Goal: Check status: Check status

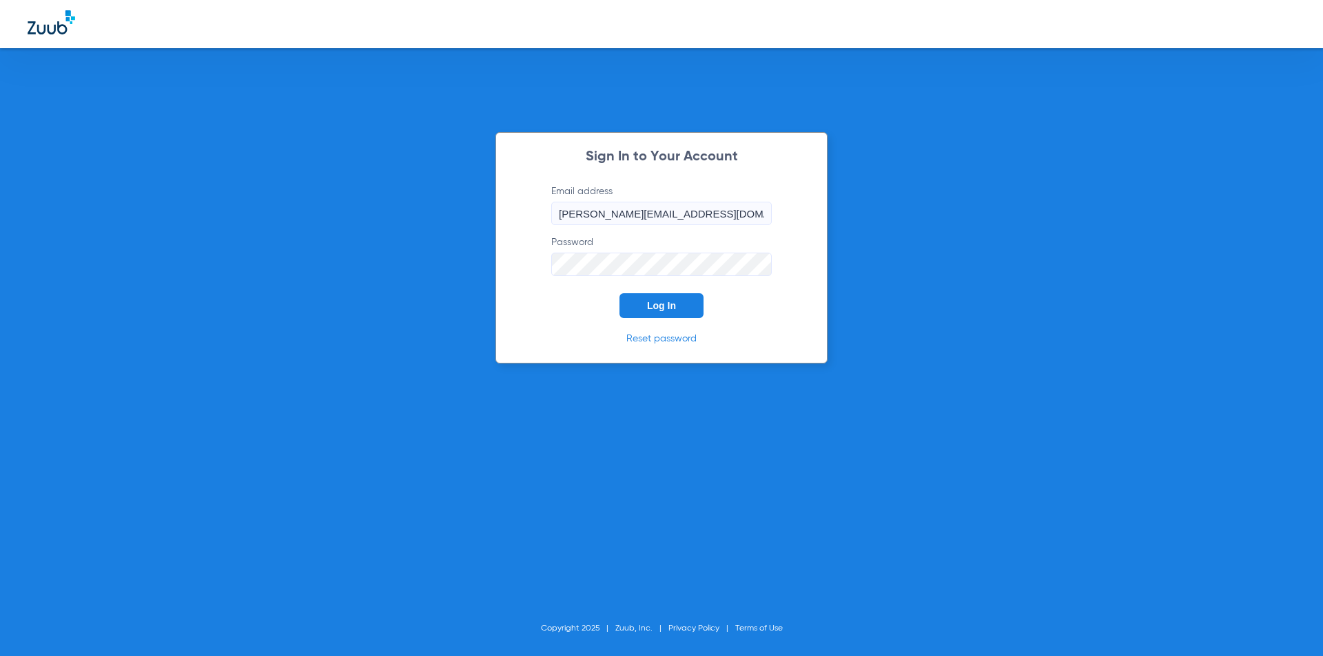
click at [658, 300] on button "Log In" at bounding box center [661, 305] width 84 height 25
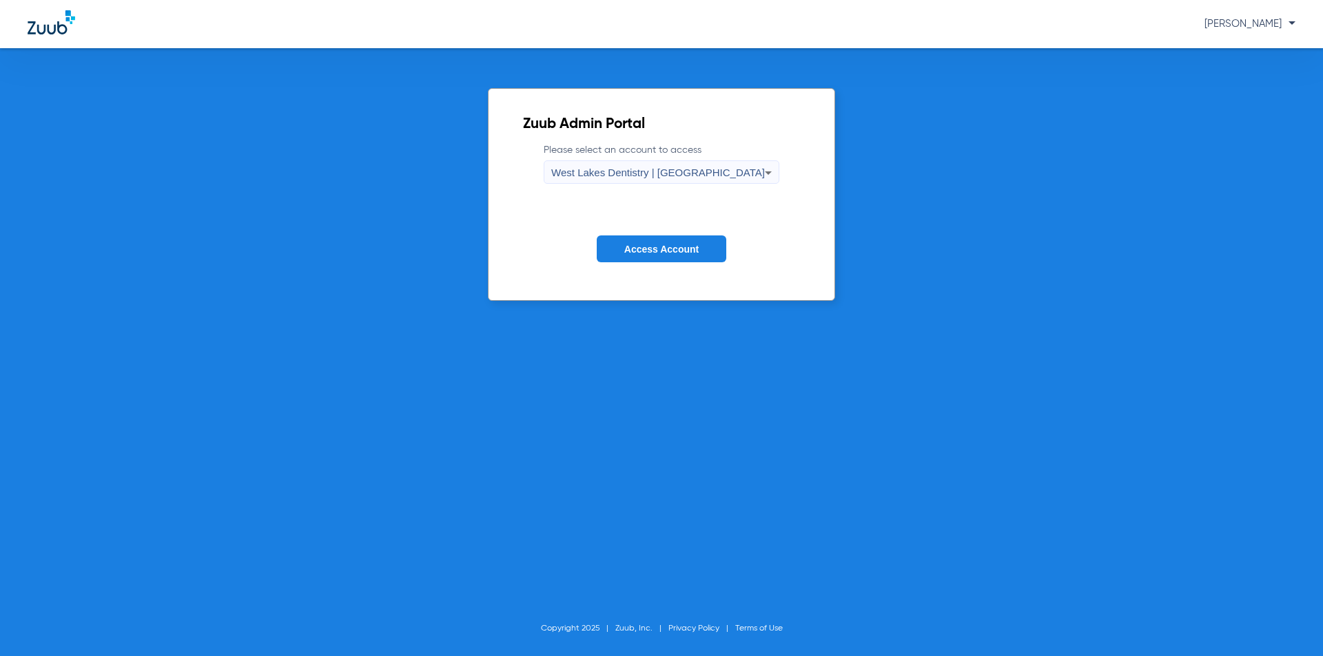
click at [632, 258] on button "Access Account" at bounding box center [661, 249] width 129 height 27
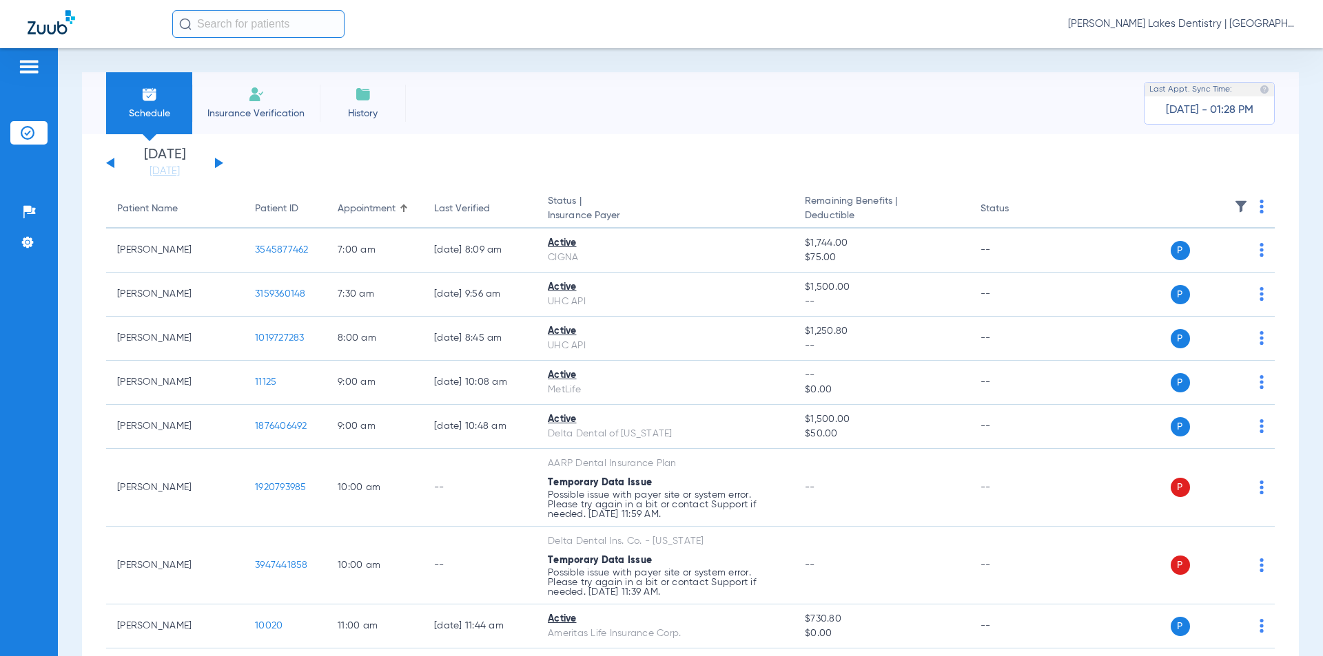
click at [21, 58] on div "Patients Insurance Verification Setup Help Center Settings" at bounding box center [29, 376] width 58 height 656
click at [25, 63] on img at bounding box center [29, 67] width 22 height 17
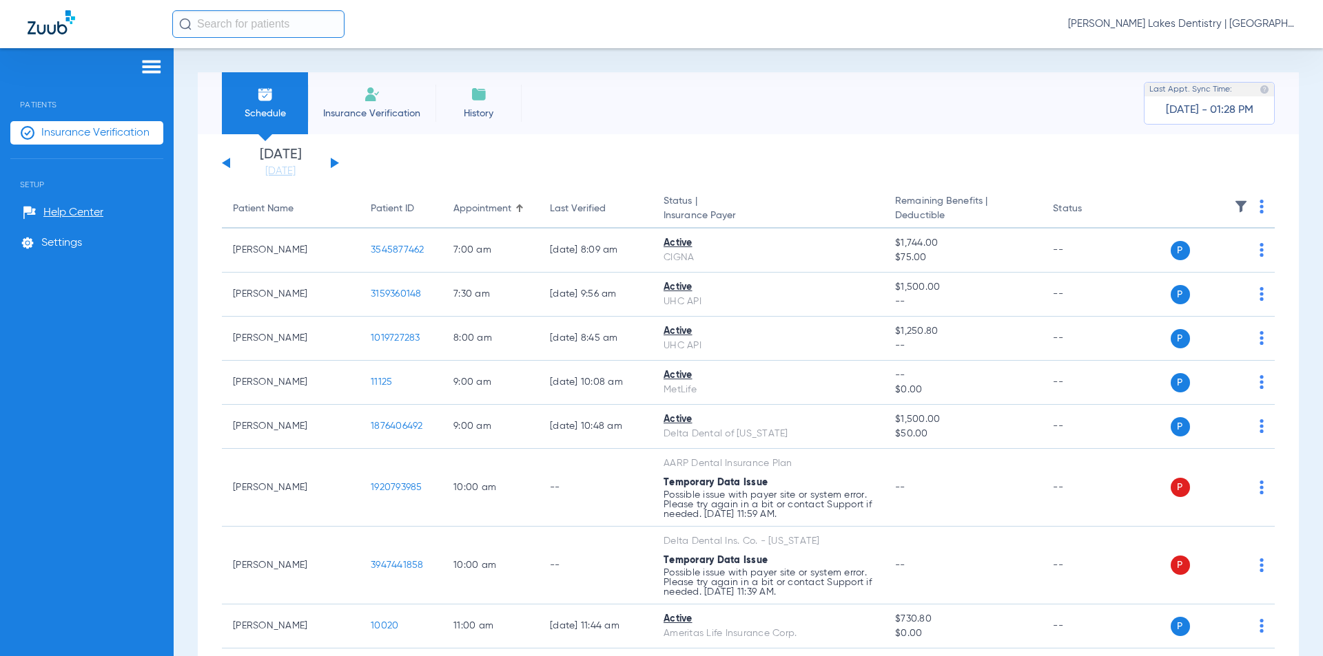
drag, startPoint x: 114, startPoint y: 128, endPoint x: 199, endPoint y: 129, distance: 84.7
click at [114, 127] on span "Insurance Verification" at bounding box center [95, 133] width 108 height 14
click at [371, 112] on span "Insurance Verification" at bounding box center [371, 114] width 107 height 14
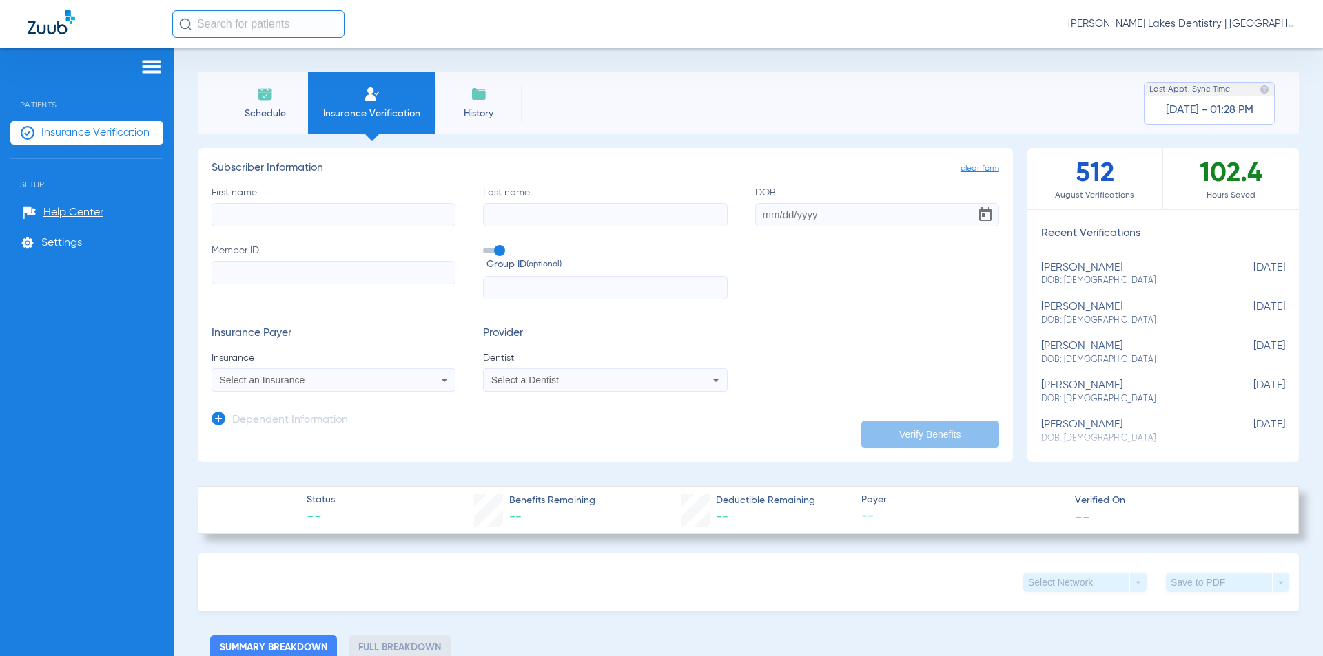
click at [248, 215] on input "First name" at bounding box center [333, 214] width 244 height 23
type input "[PERSON_NAME]"
type input "[DATE]"
click at [316, 275] on input "Member ID" at bounding box center [333, 272] width 244 height 23
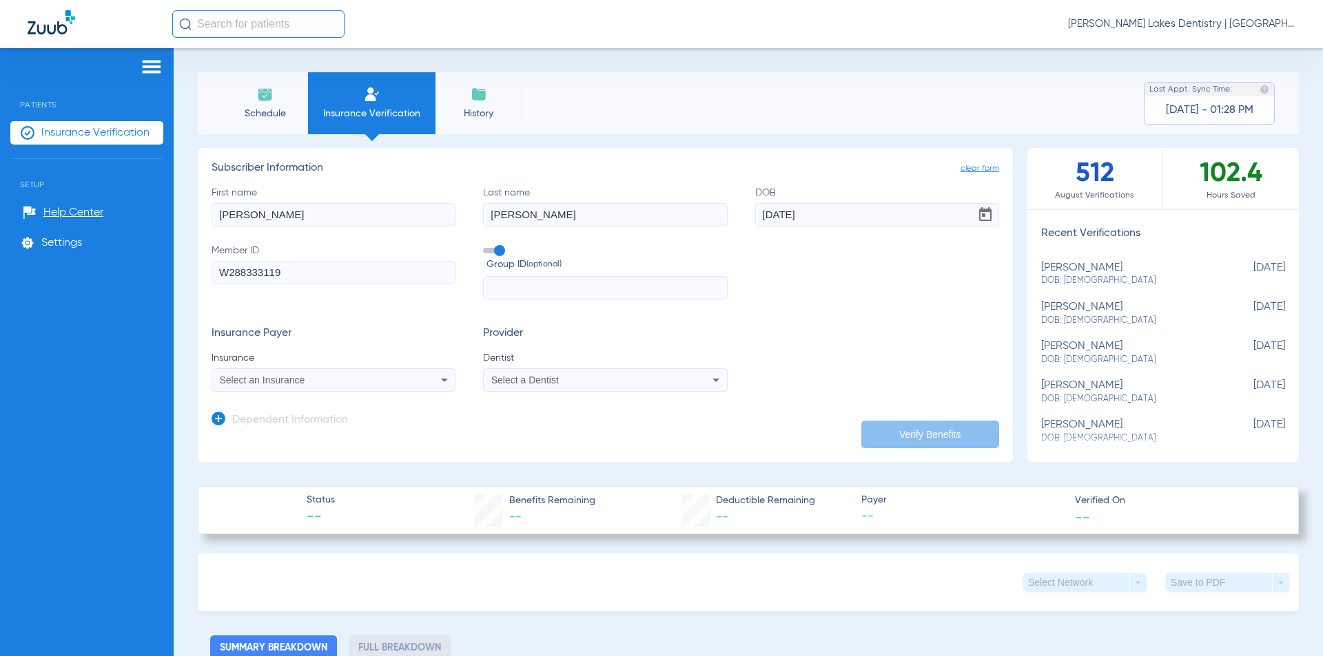
type input "W288333119"
click at [279, 384] on span "Select an Insurance" at bounding box center [262, 380] width 85 height 11
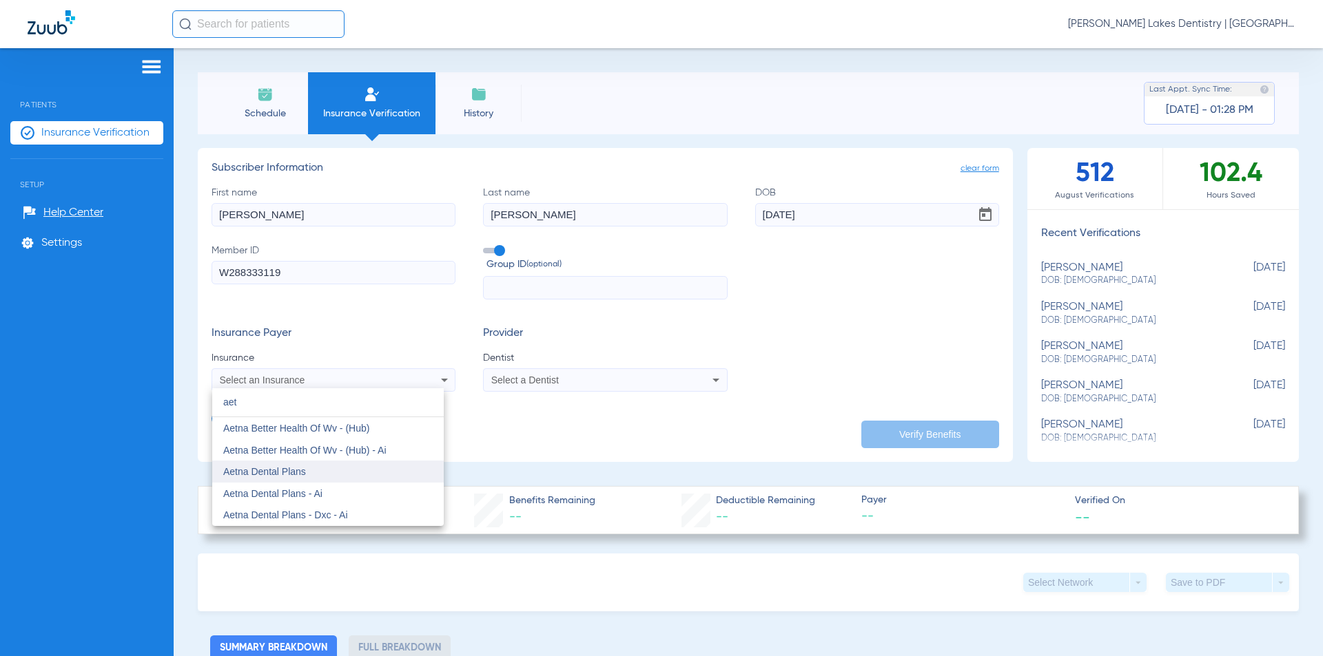
type input "aet"
click at [262, 468] on span "Aetna Dental Plans" at bounding box center [264, 471] width 83 height 11
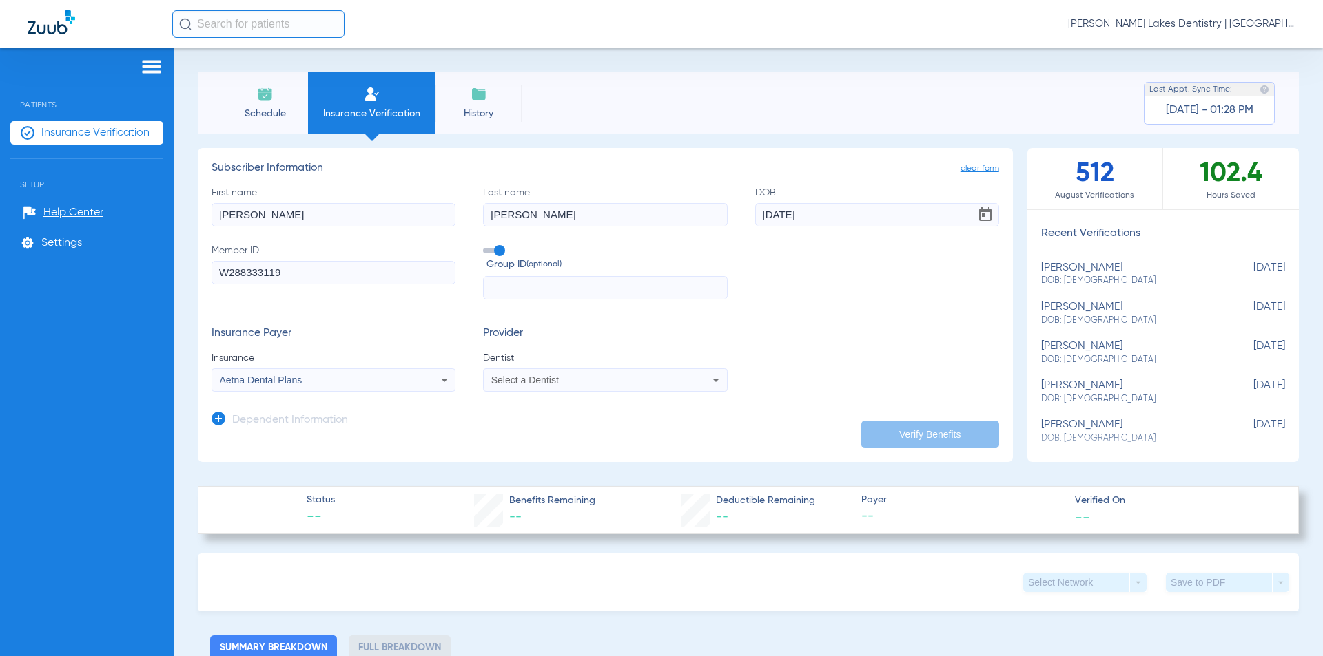
click at [538, 382] on span "Select a Dentist" at bounding box center [525, 380] width 68 height 11
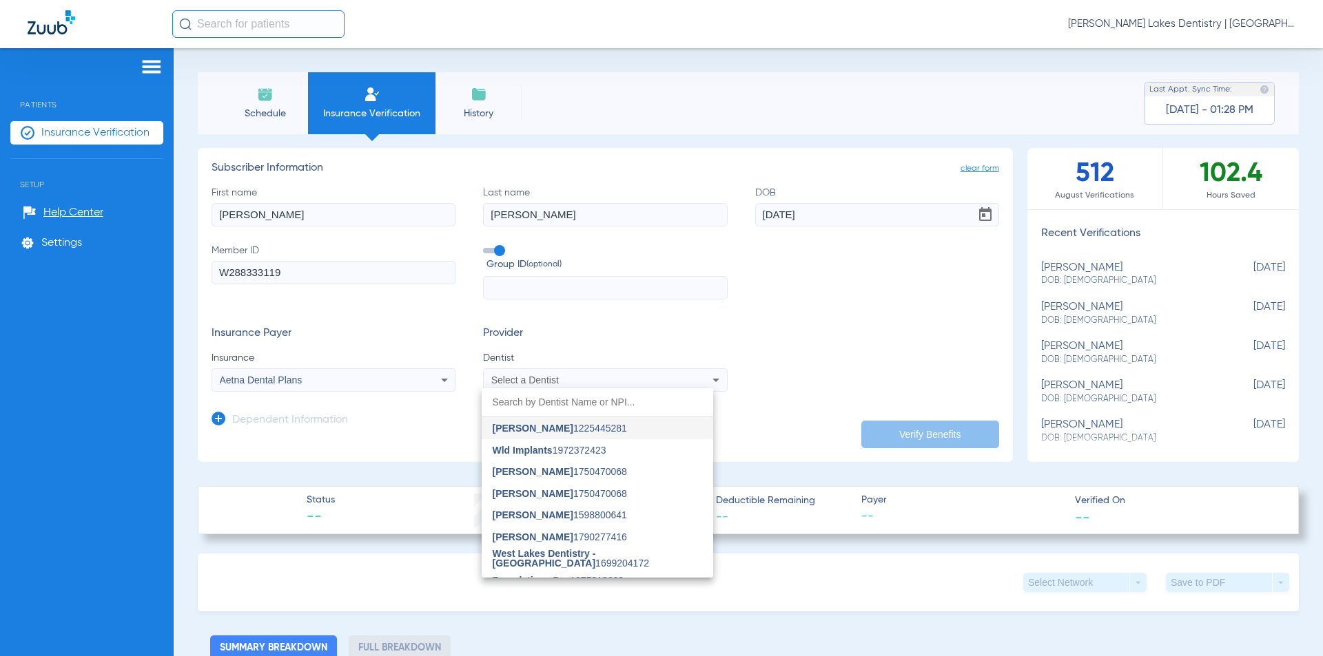
click at [521, 532] on span "[PERSON_NAME]" at bounding box center [533, 537] width 81 height 11
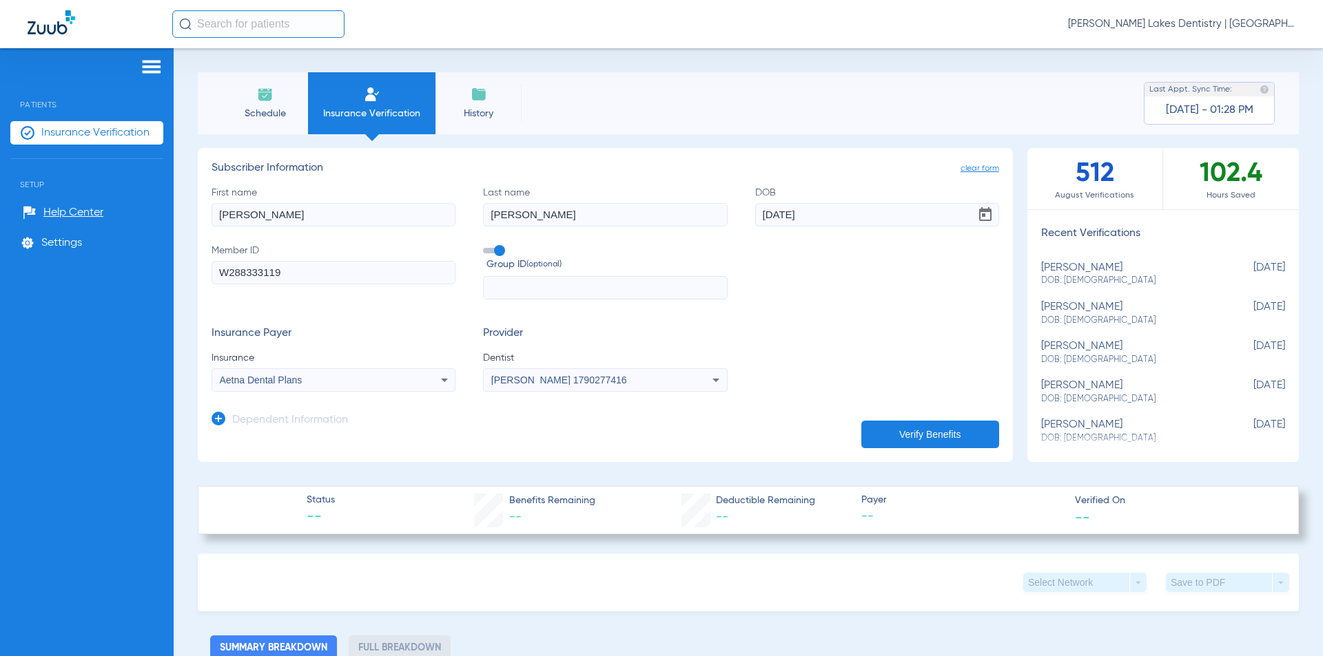
click at [216, 419] on icon at bounding box center [218, 419] width 14 height 14
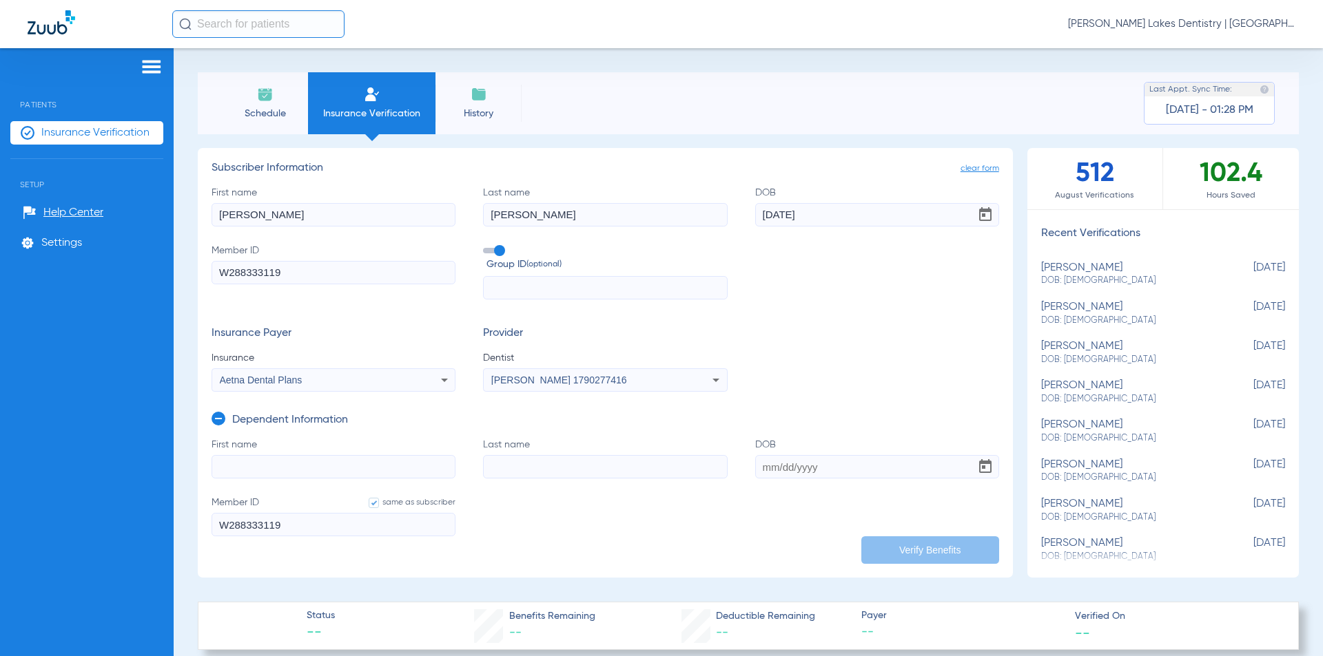
drag, startPoint x: 249, startPoint y: 215, endPoint x: 169, endPoint y: 219, distance: 80.7
click at [169, 219] on div "Patients Insurance Verification Setup Help Center Settings Schedule Insurance V…" at bounding box center [661, 376] width 1323 height 656
type input "[PERSON_NAME]"
type input "[DATE]"
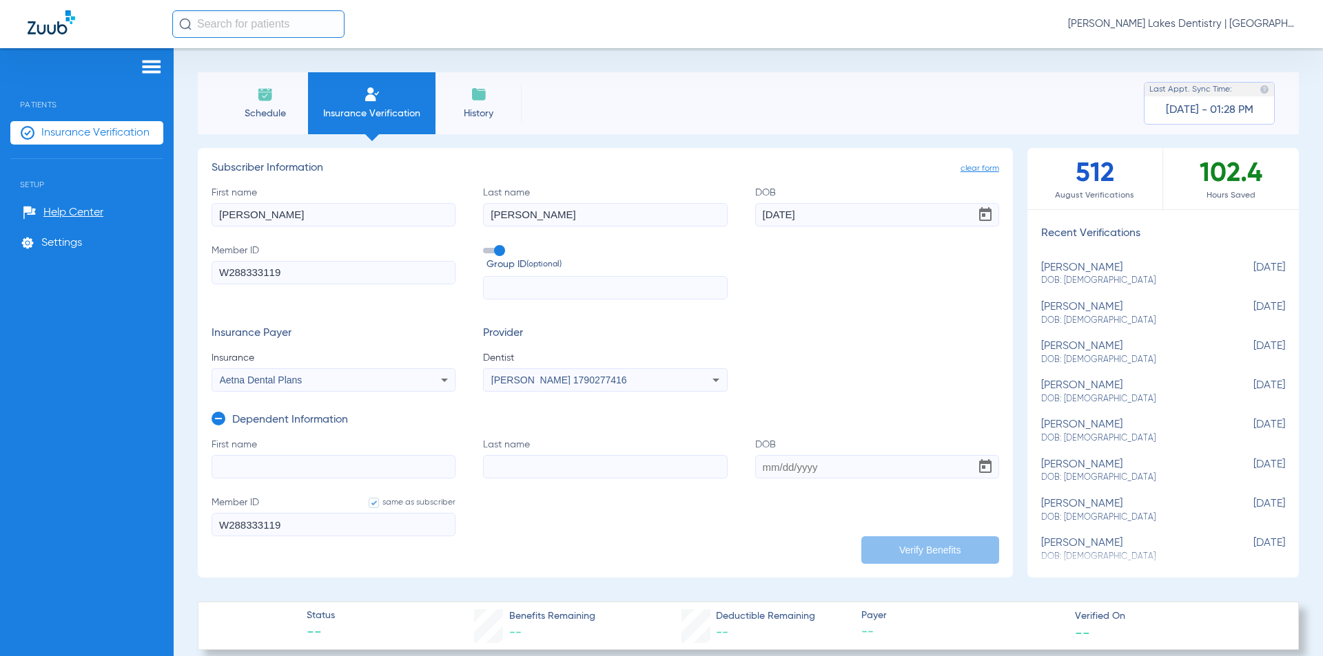
click at [249, 468] on input "First name" at bounding box center [333, 466] width 244 height 23
click at [298, 473] on input "First name Required" at bounding box center [333, 466] width 244 height 23
type input "[PERSON_NAME]"
type input "[DATE]"
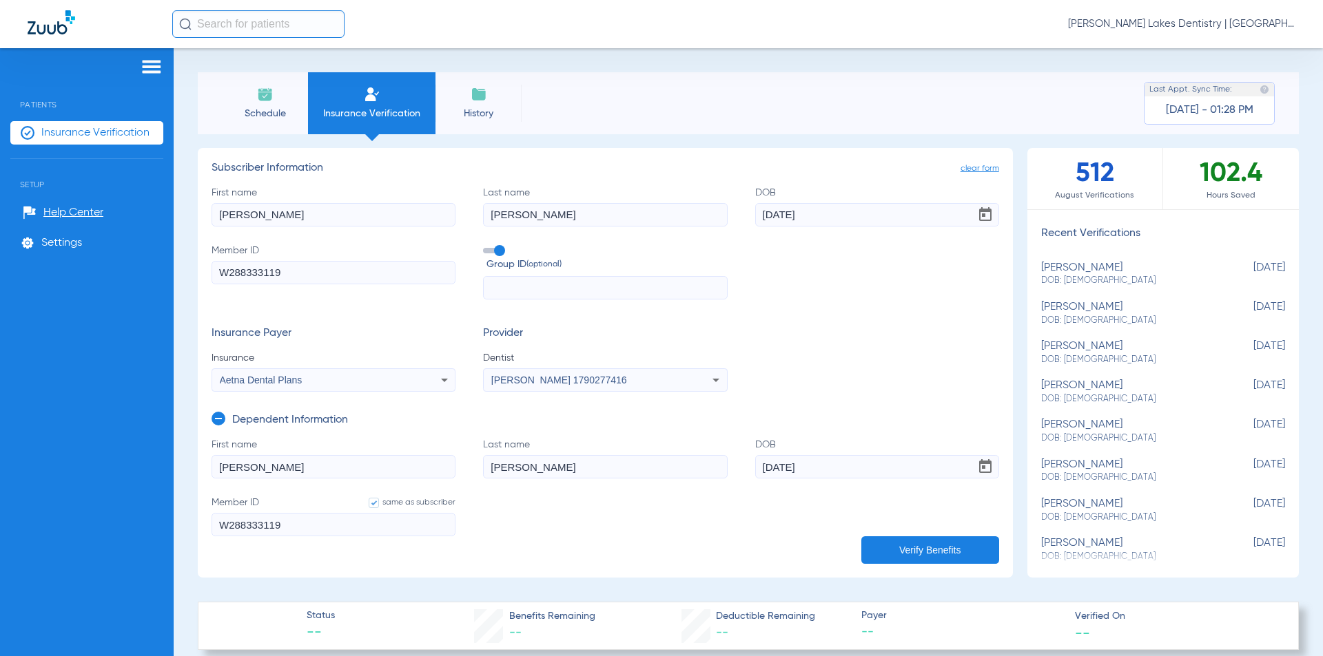
click at [904, 546] on button "Verify Benefits" at bounding box center [930, 551] width 138 height 28
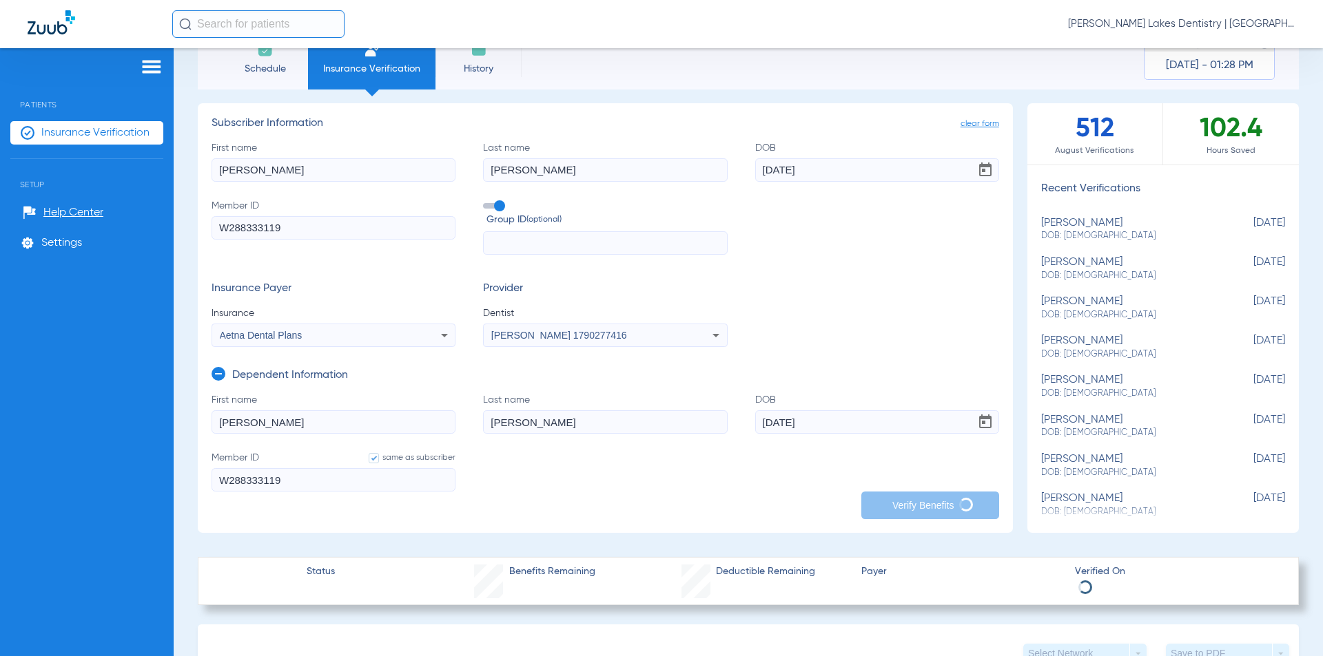
scroll to position [69, 0]
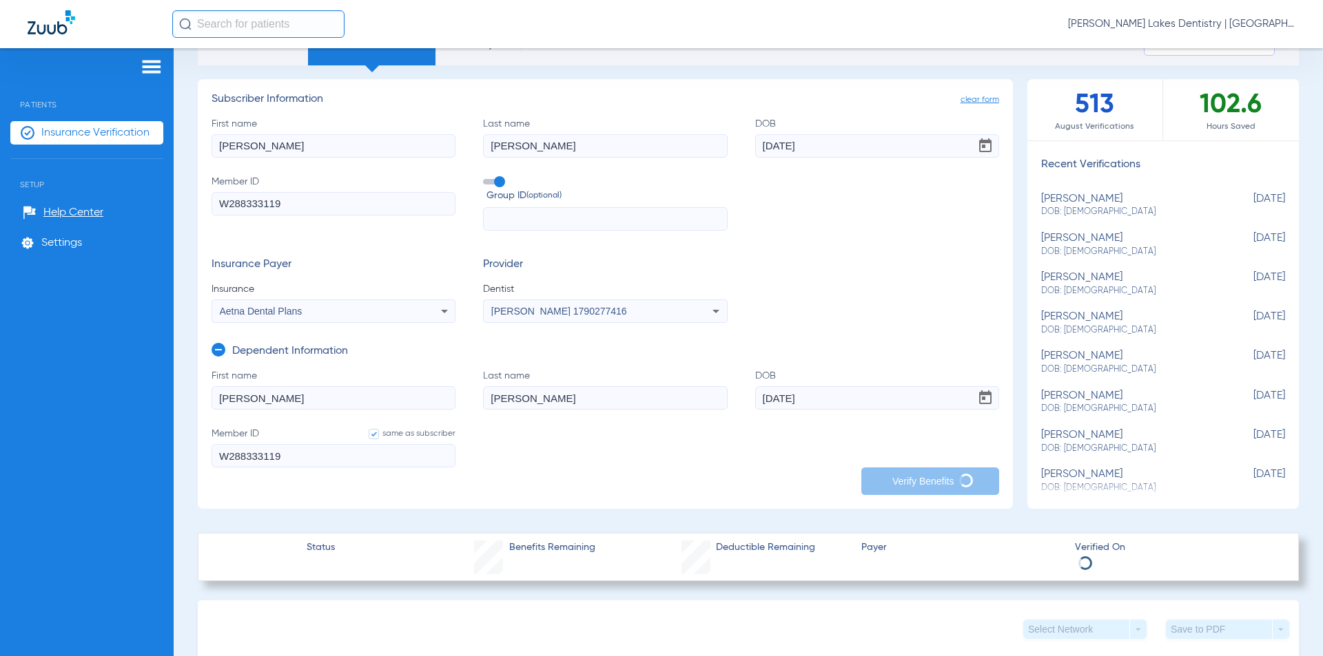
type input "[PERSON_NAME]"
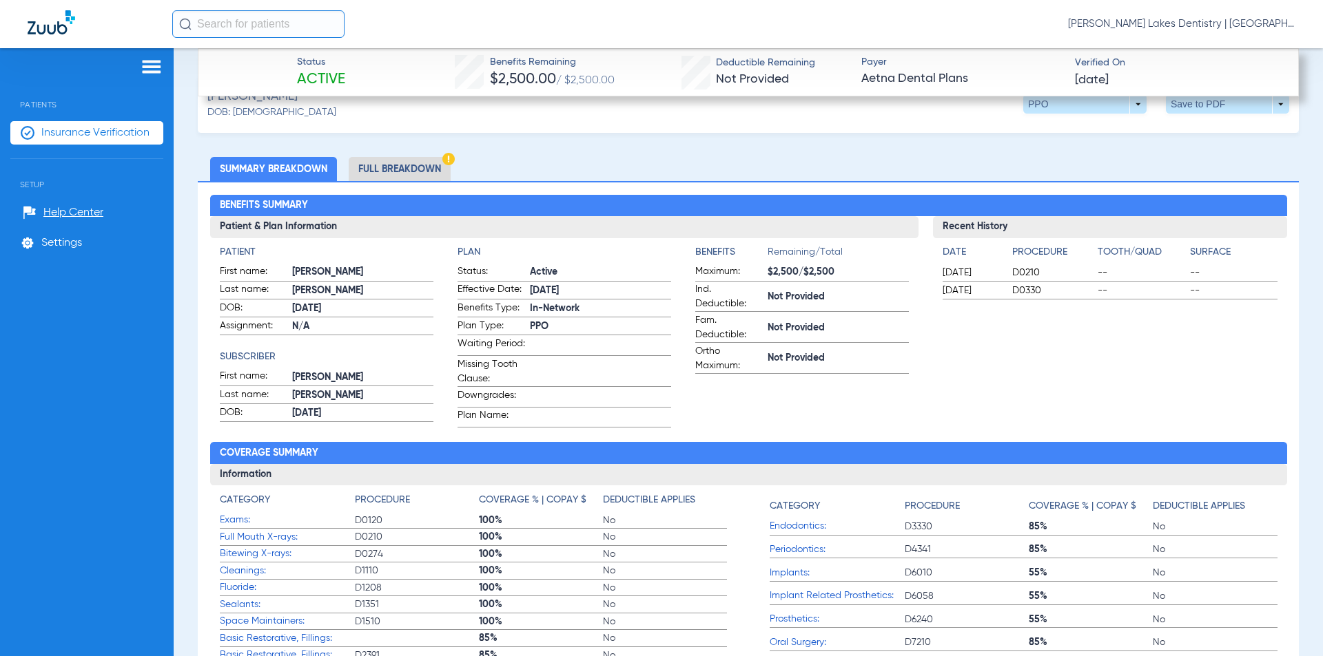
scroll to position [551, 0]
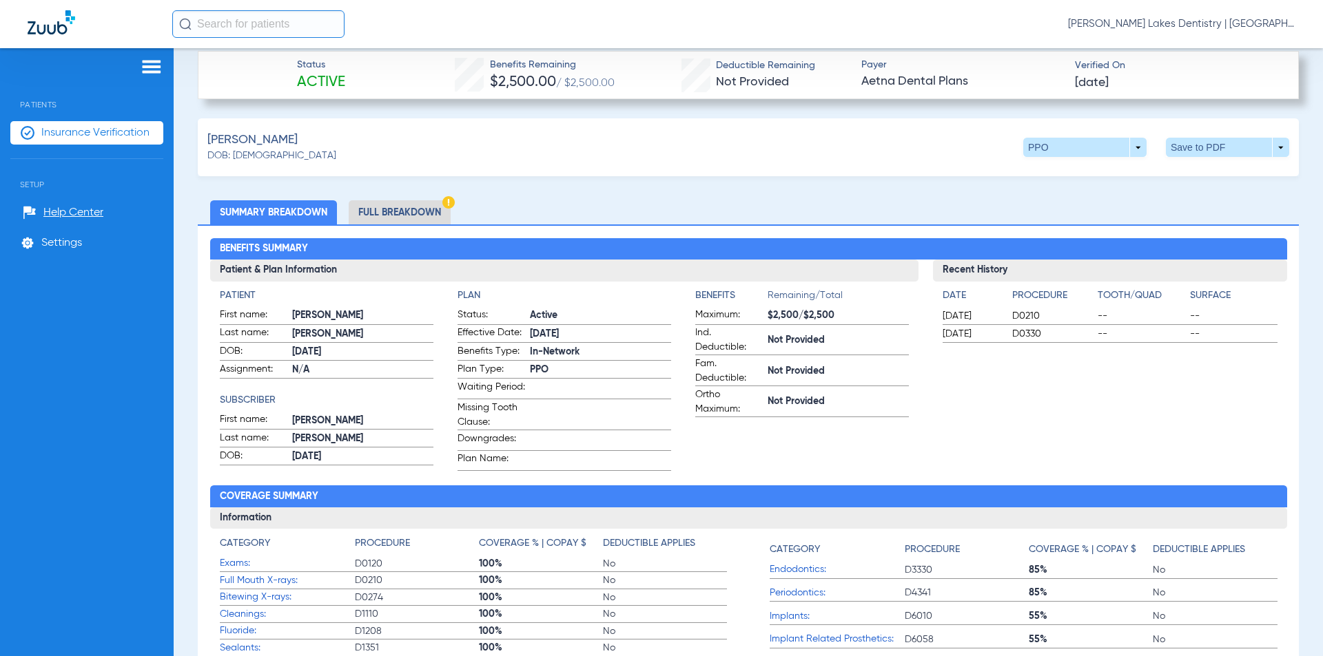
click at [390, 207] on li "Full Breakdown" at bounding box center [400, 212] width 102 height 24
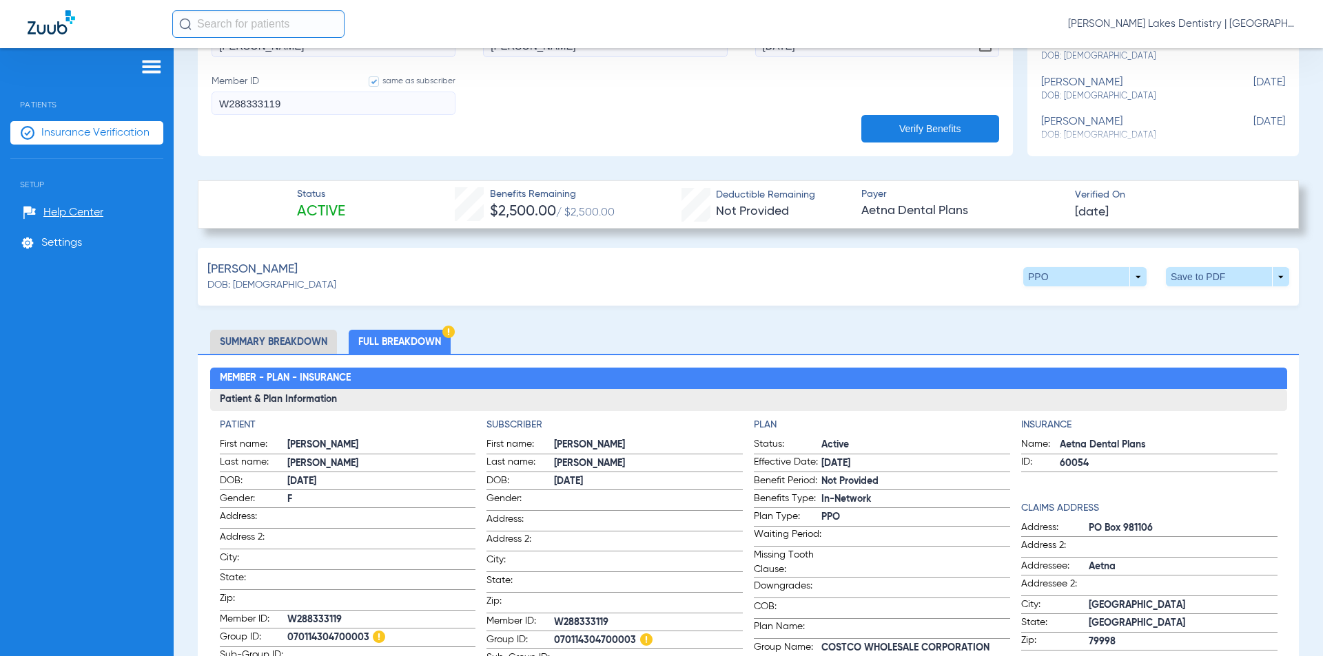
scroll to position [413, 0]
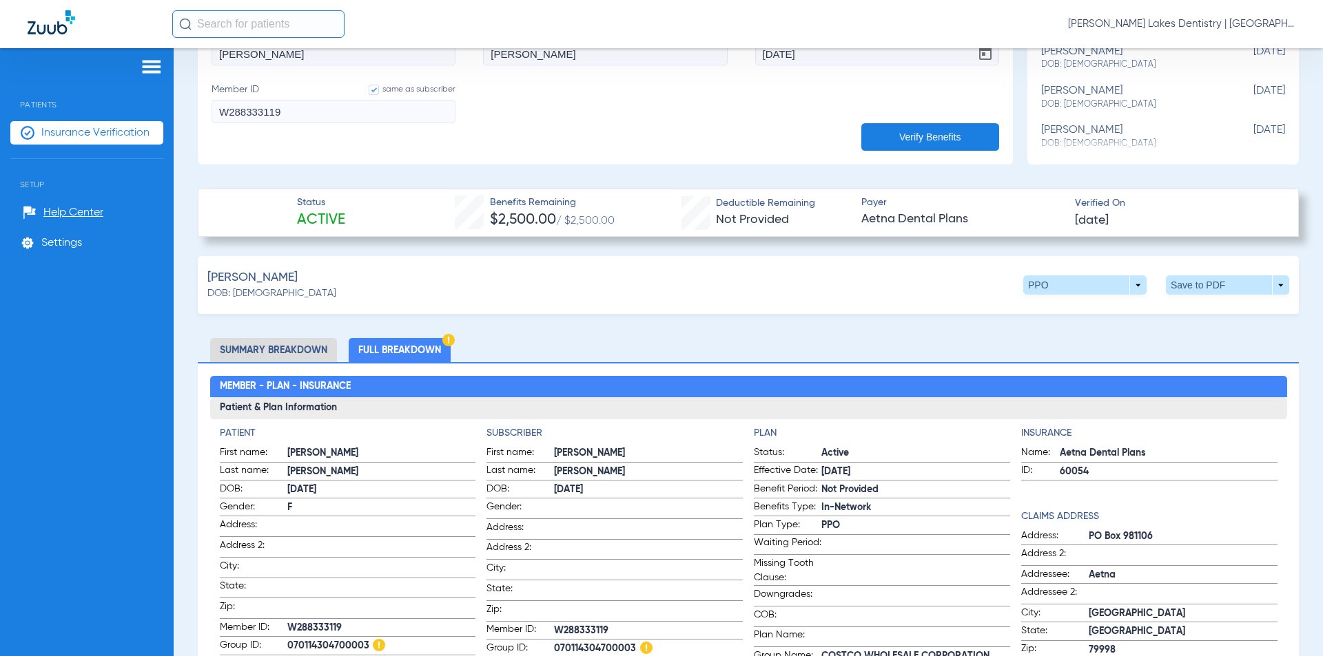
click at [278, 349] on li "Summary Breakdown" at bounding box center [273, 350] width 127 height 24
drag, startPoint x: 278, startPoint y: 349, endPoint x: 329, endPoint y: 353, distance: 51.2
click at [280, 347] on li "Summary Breakdown" at bounding box center [273, 350] width 127 height 24
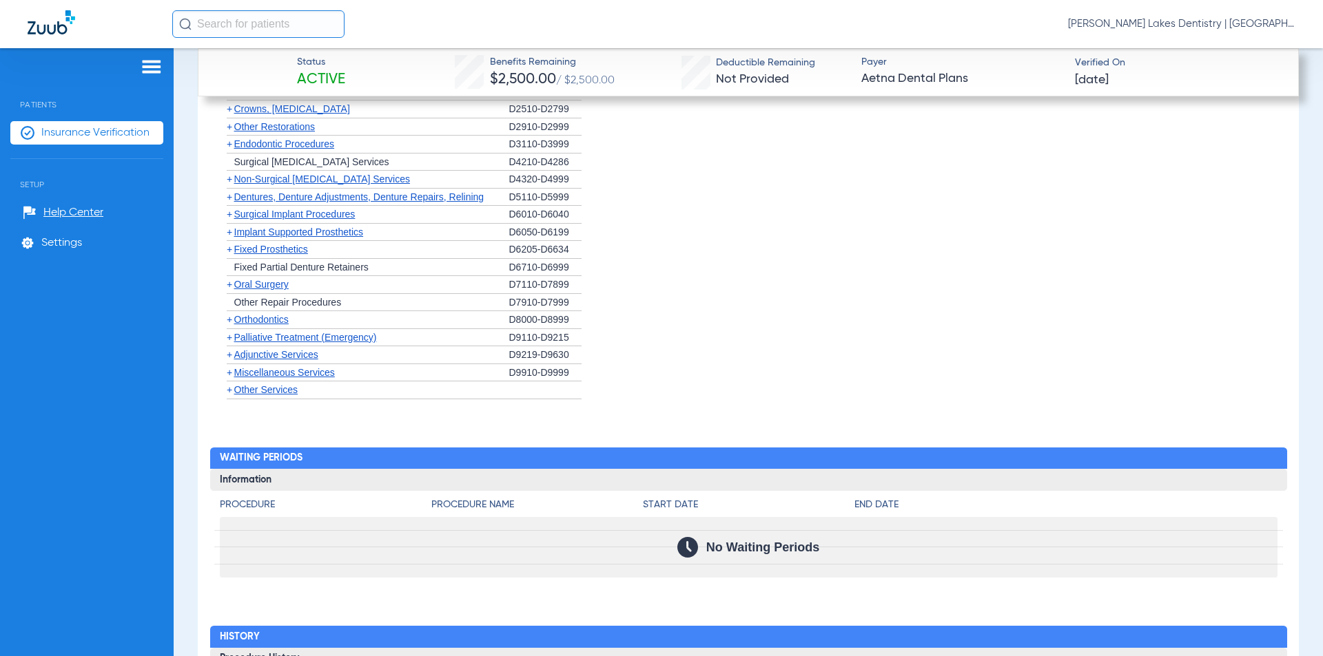
scroll to position [1447, 0]
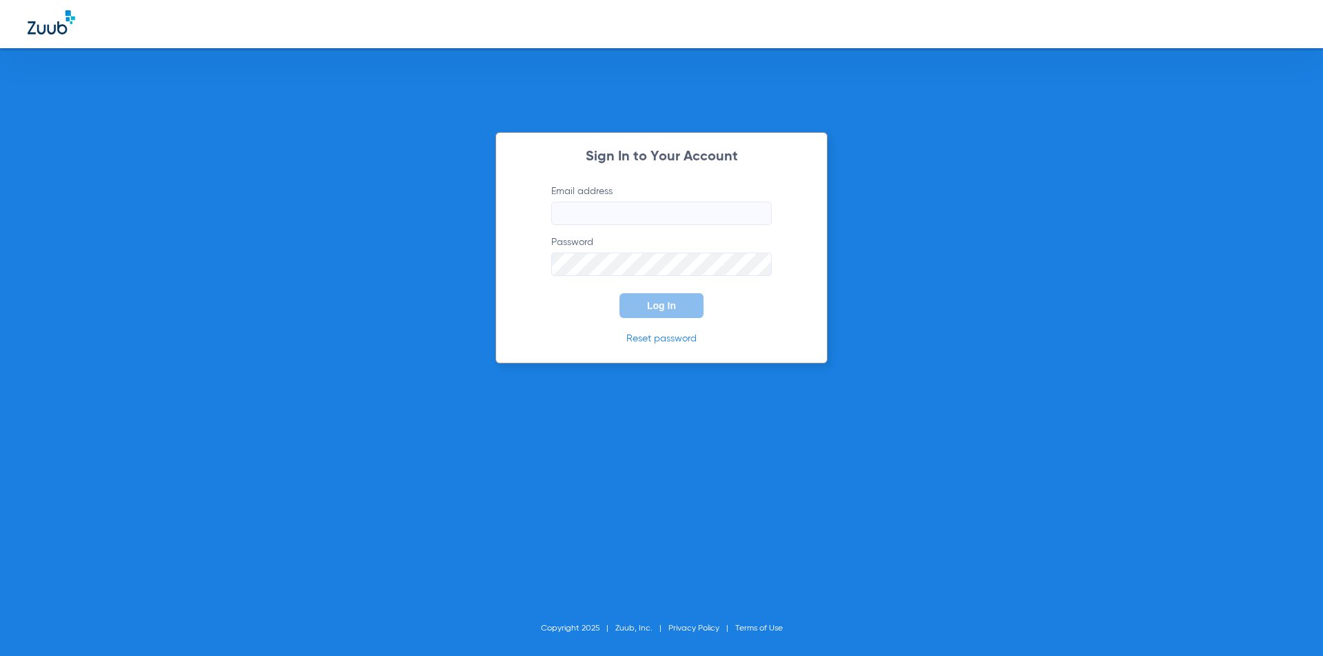
type input "[PERSON_NAME][EMAIL_ADDRESS][DOMAIN_NAME]"
click at [51, 191] on div "Sign In to Your Account Email address [PERSON_NAME][EMAIL_ADDRESS][DOMAIN_NAME]…" at bounding box center [661, 328] width 1323 height 656
click at [674, 303] on span "Log In" at bounding box center [661, 305] width 29 height 11
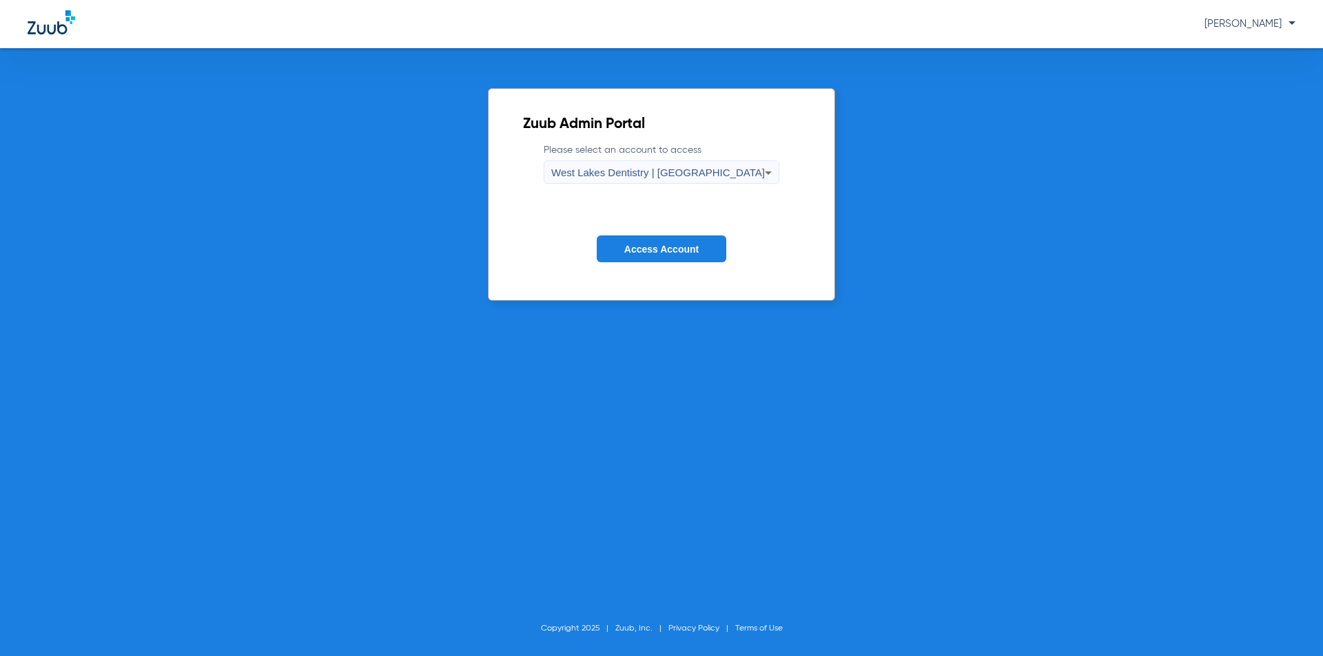
click at [665, 239] on button "Access Account" at bounding box center [661, 249] width 129 height 27
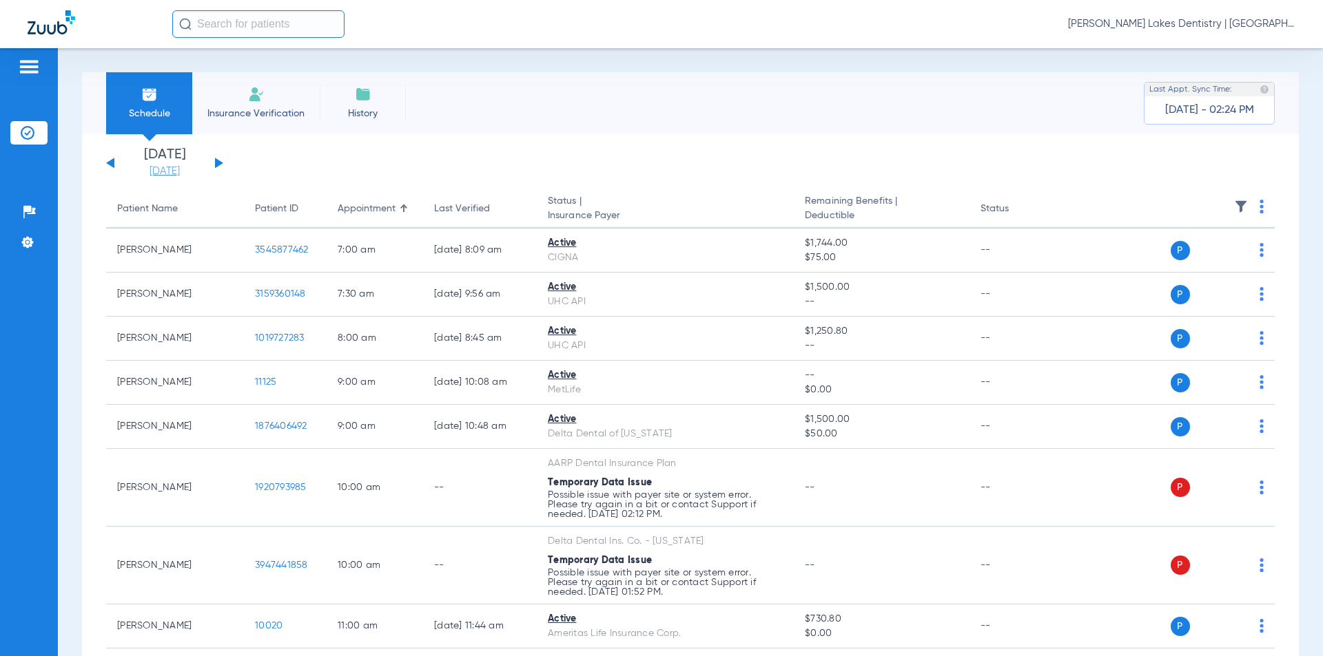
click at [163, 165] on link "[DATE]" at bounding box center [164, 172] width 83 height 14
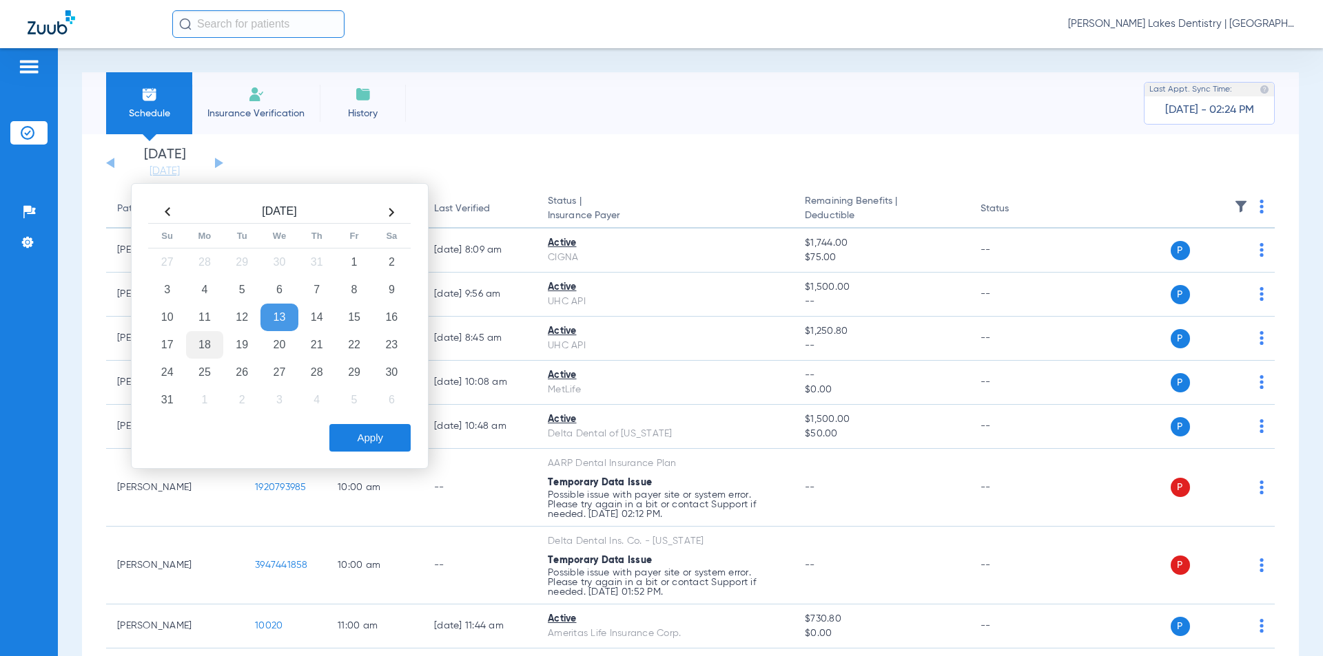
click at [201, 345] on td "18" at bounding box center [204, 345] width 37 height 28
click at [386, 439] on button "Apply" at bounding box center [369, 438] width 81 height 28
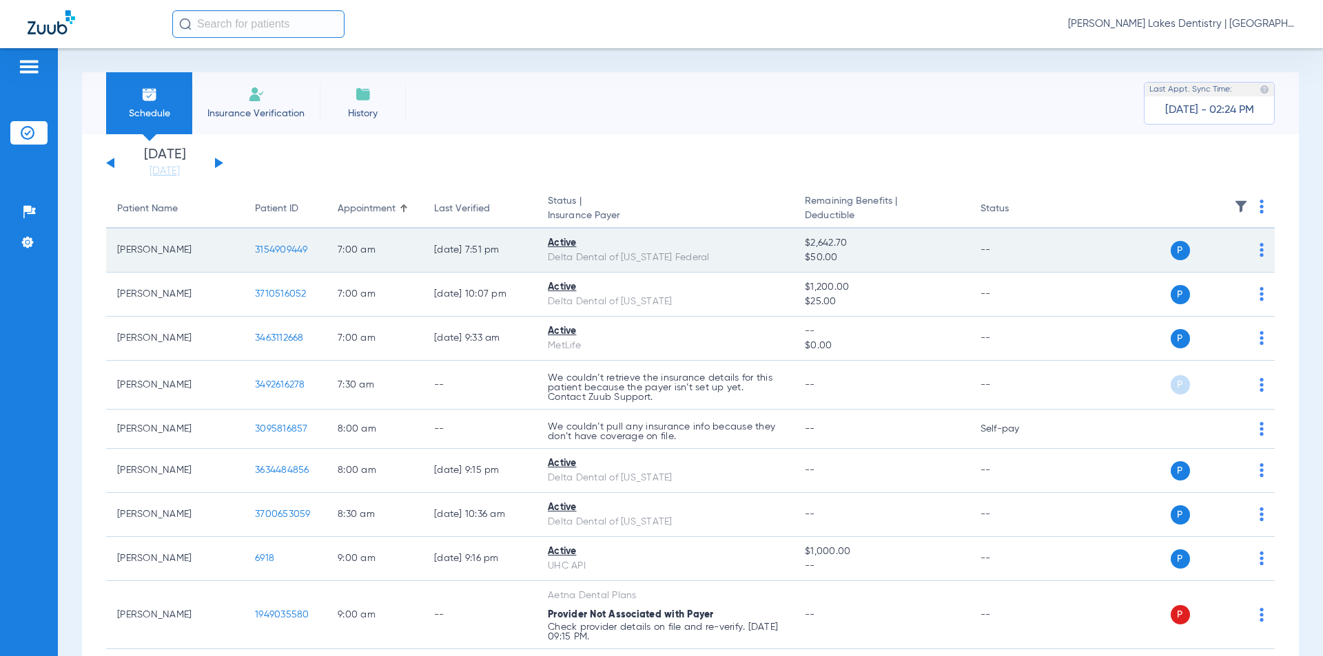
click at [274, 249] on span "3154909449" at bounding box center [281, 250] width 53 height 10
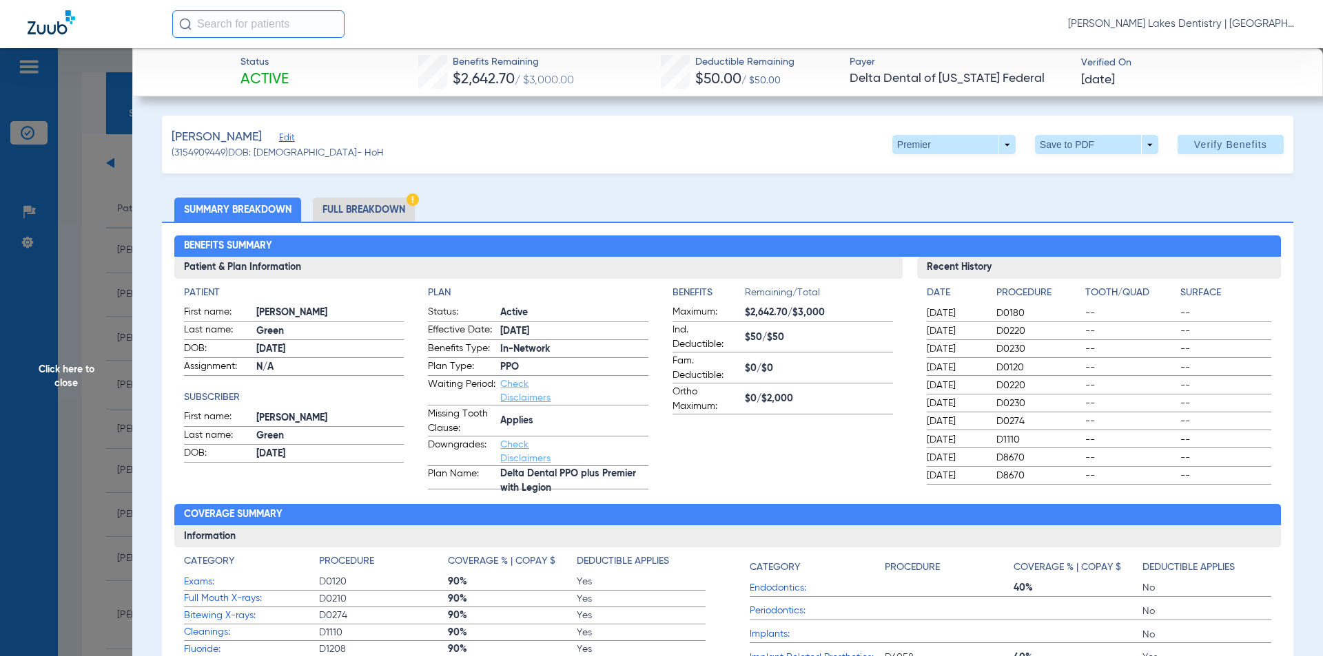
drag, startPoint x: 351, startPoint y: 206, endPoint x: 379, endPoint y: 234, distance: 39.9
click at [351, 206] on li "Full Breakdown" at bounding box center [364, 210] width 102 height 24
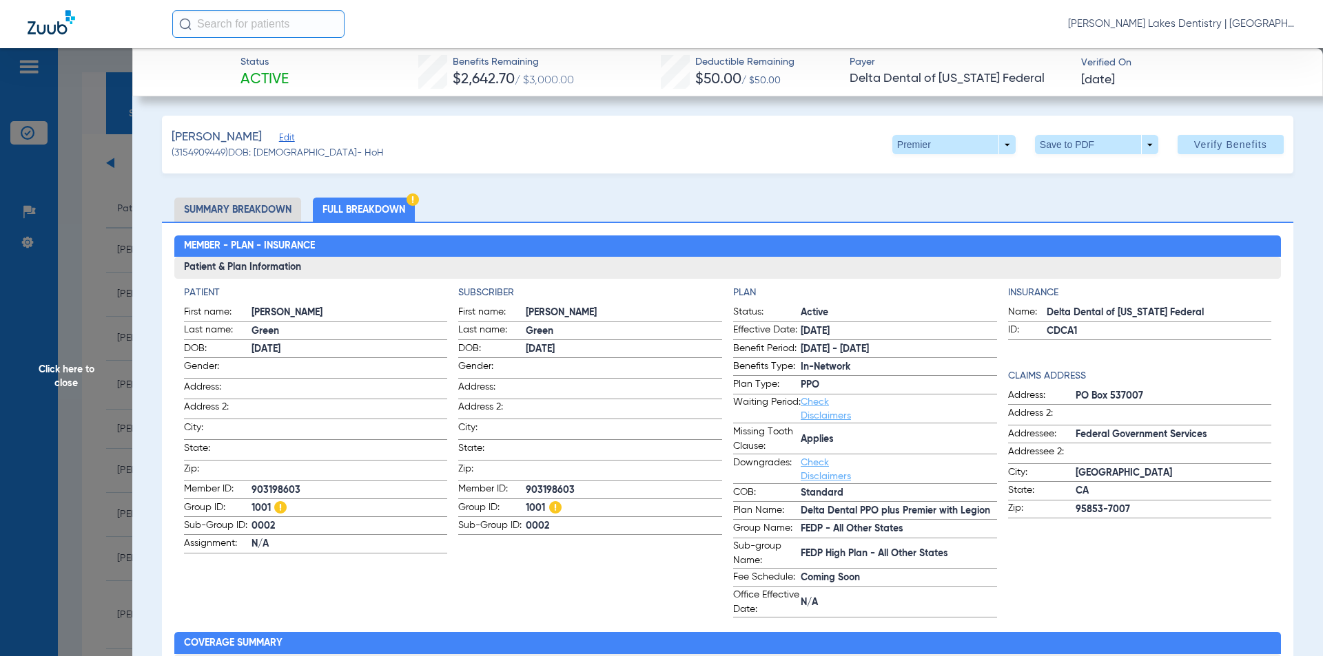
click at [236, 211] on li "Summary Breakdown" at bounding box center [237, 210] width 127 height 24
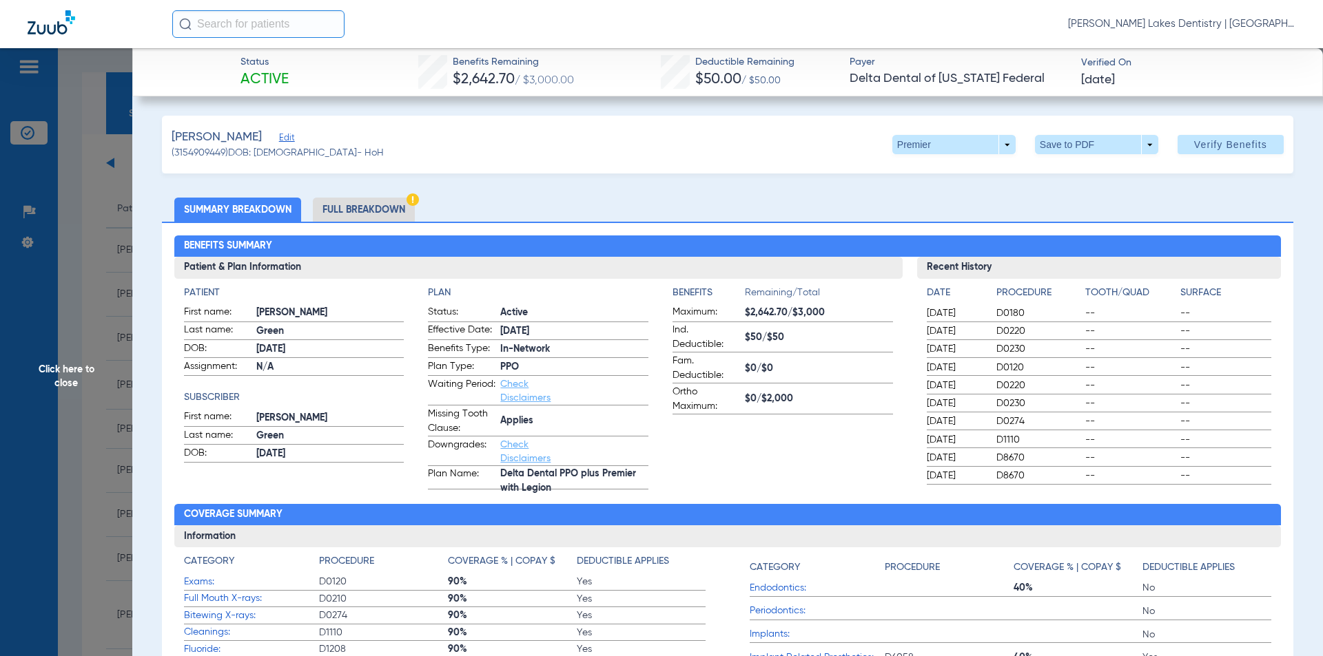
drag, startPoint x: 61, startPoint y: 373, endPoint x: 12, endPoint y: 385, distance: 51.0
click at [61, 373] on span "Click here to close" at bounding box center [66, 376] width 132 height 656
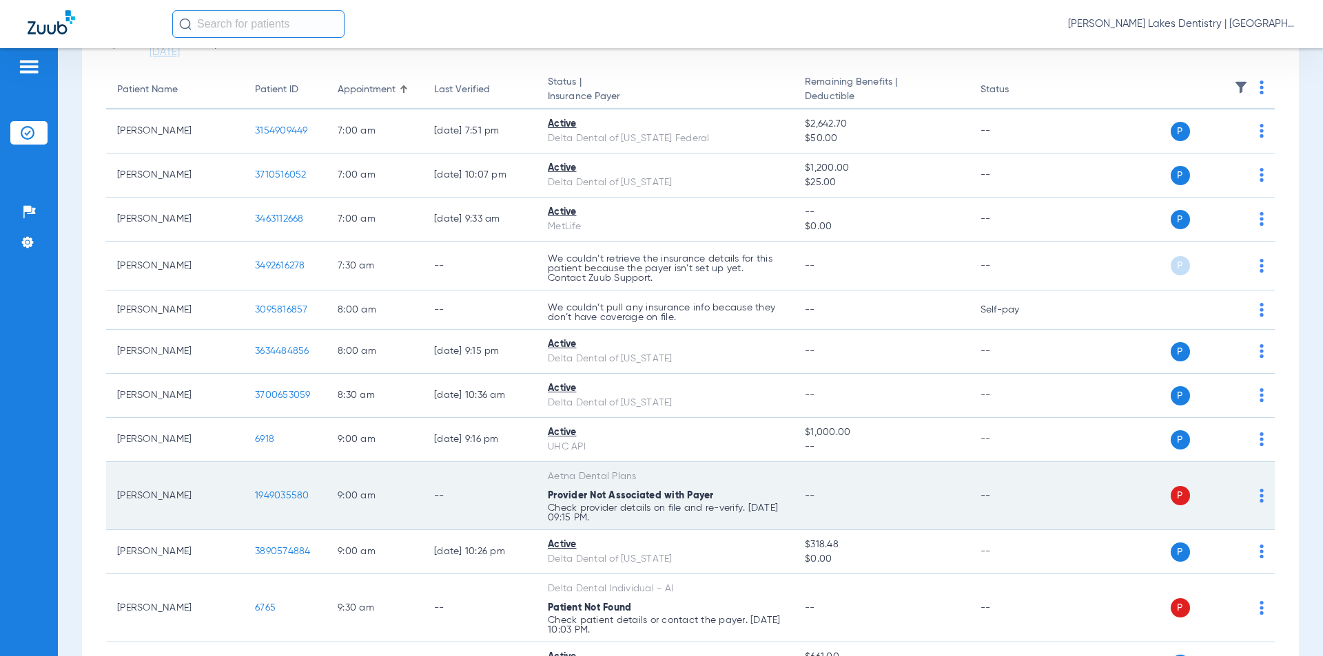
scroll to position [138, 0]
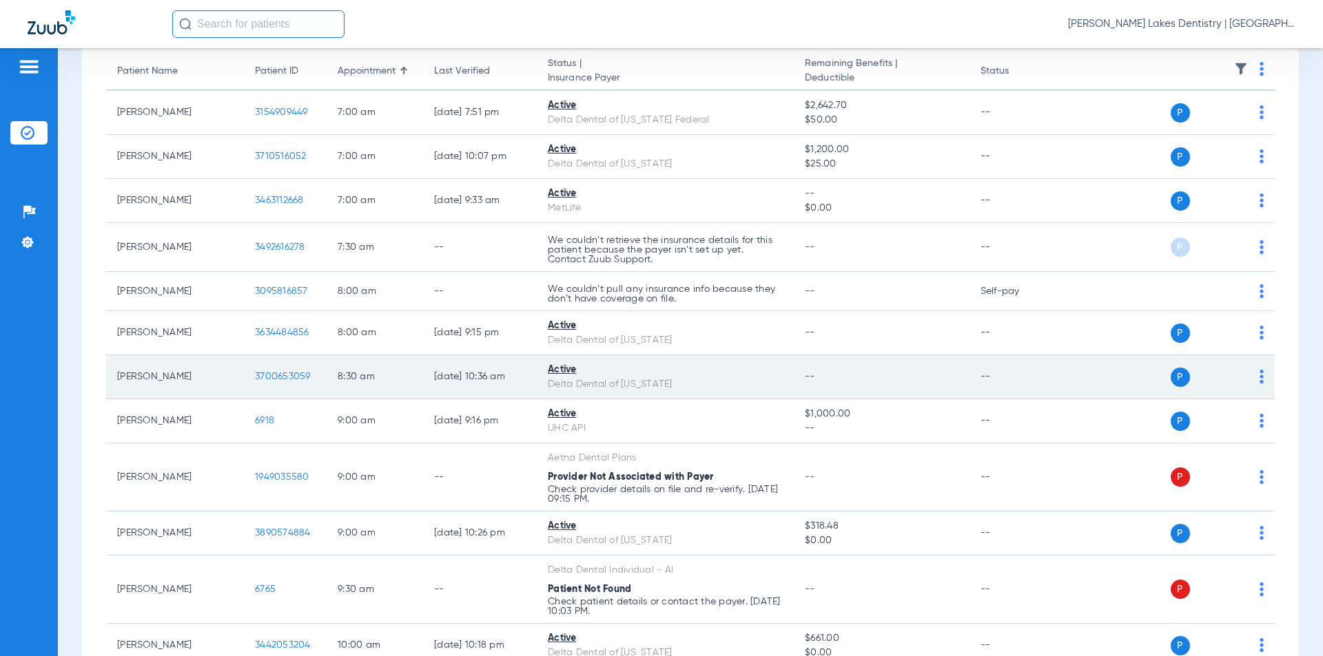
click at [280, 373] on span "3700653059" at bounding box center [283, 377] width 56 height 10
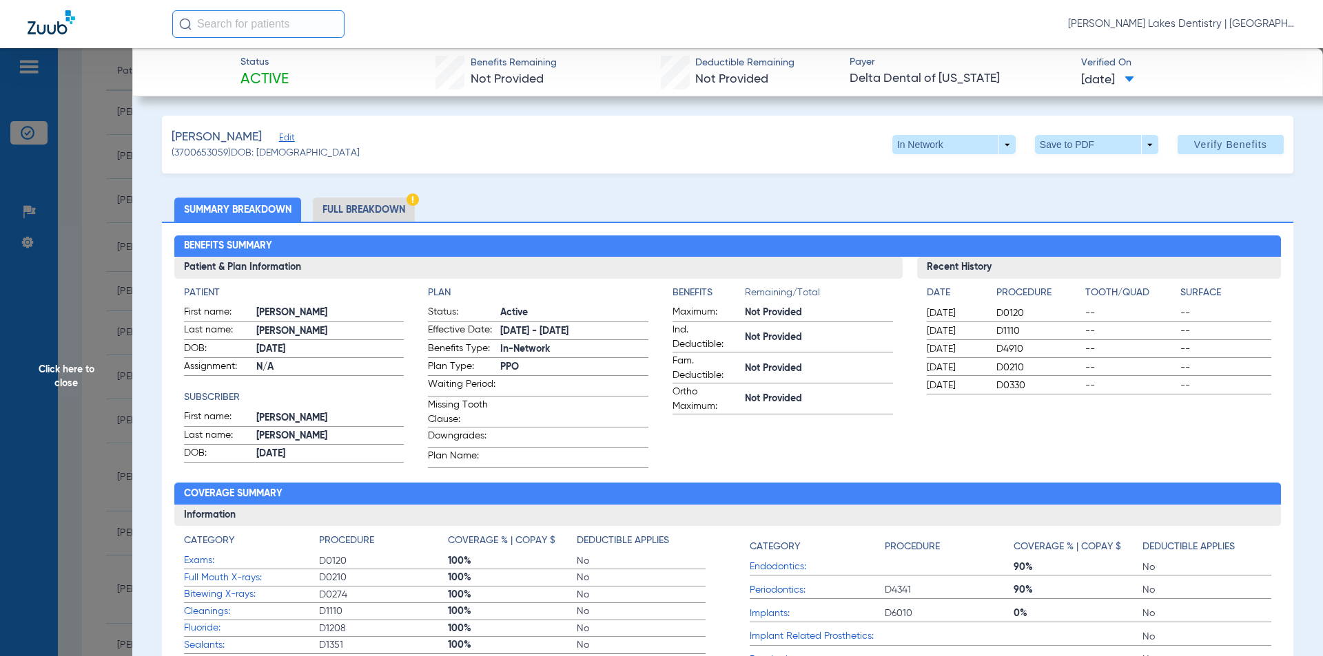
drag, startPoint x: 369, startPoint y: 209, endPoint x: 373, endPoint y: 223, distance: 15.0
click at [369, 209] on li "Full Breakdown" at bounding box center [364, 210] width 102 height 24
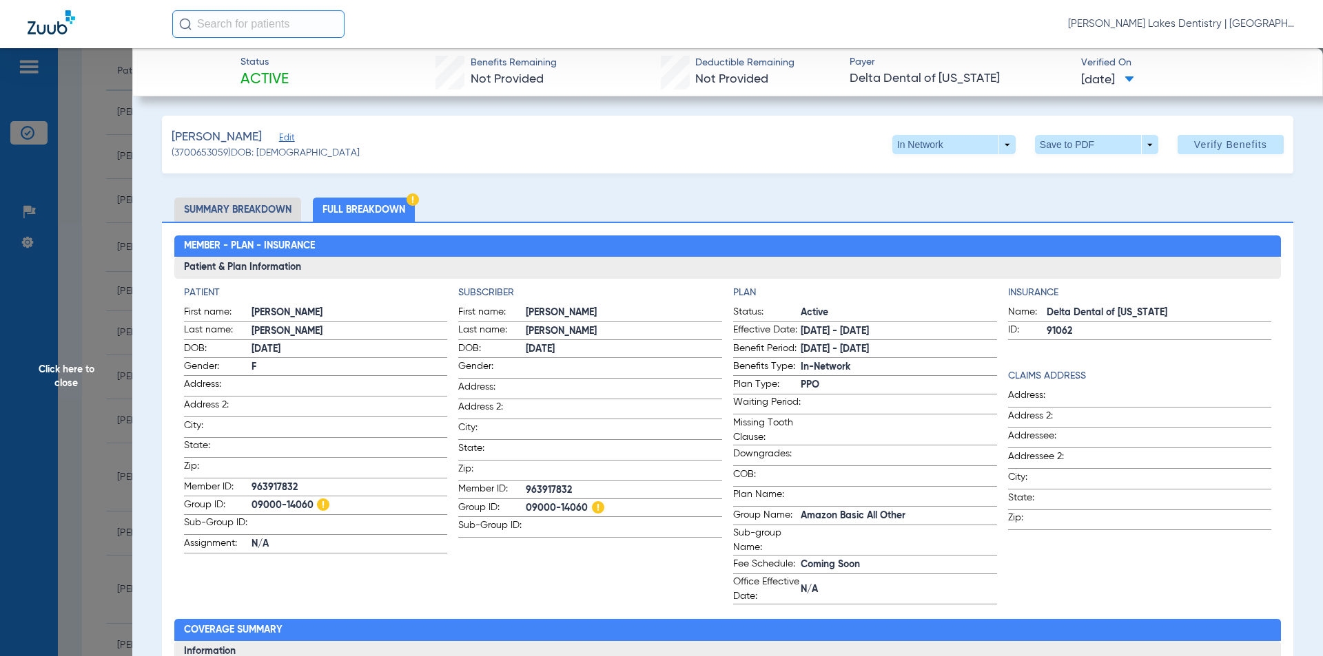
drag, startPoint x: 231, startPoint y: 209, endPoint x: 227, endPoint y: 223, distance: 15.2
click at [231, 209] on li "Summary Breakdown" at bounding box center [237, 210] width 127 height 24
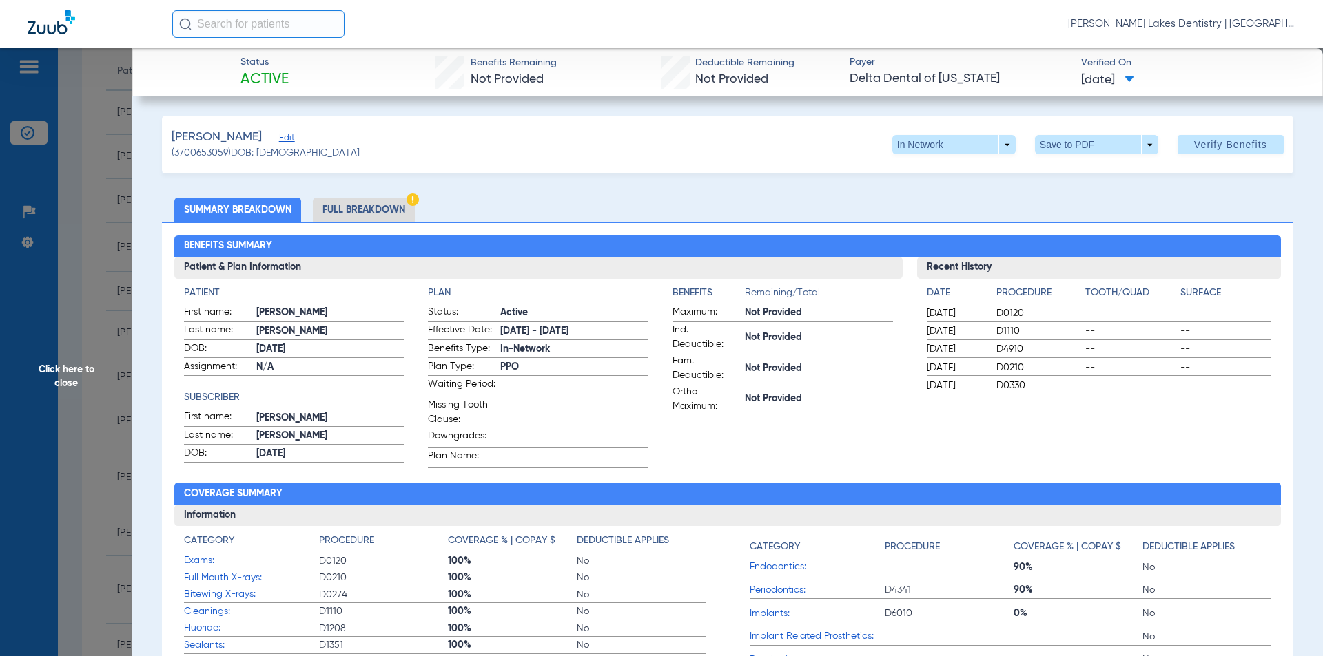
click at [65, 377] on span "Click here to close" at bounding box center [66, 376] width 132 height 656
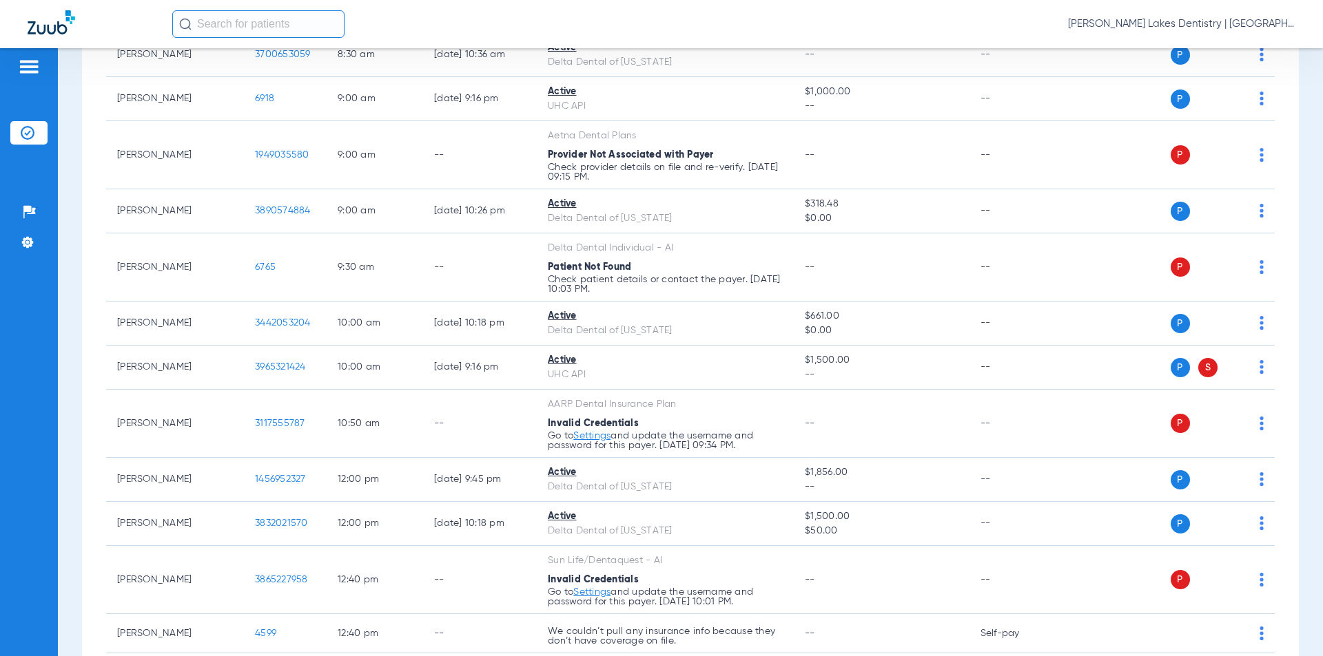
scroll to position [391, 0]
